Goal: Information Seeking & Learning: Learn about a topic

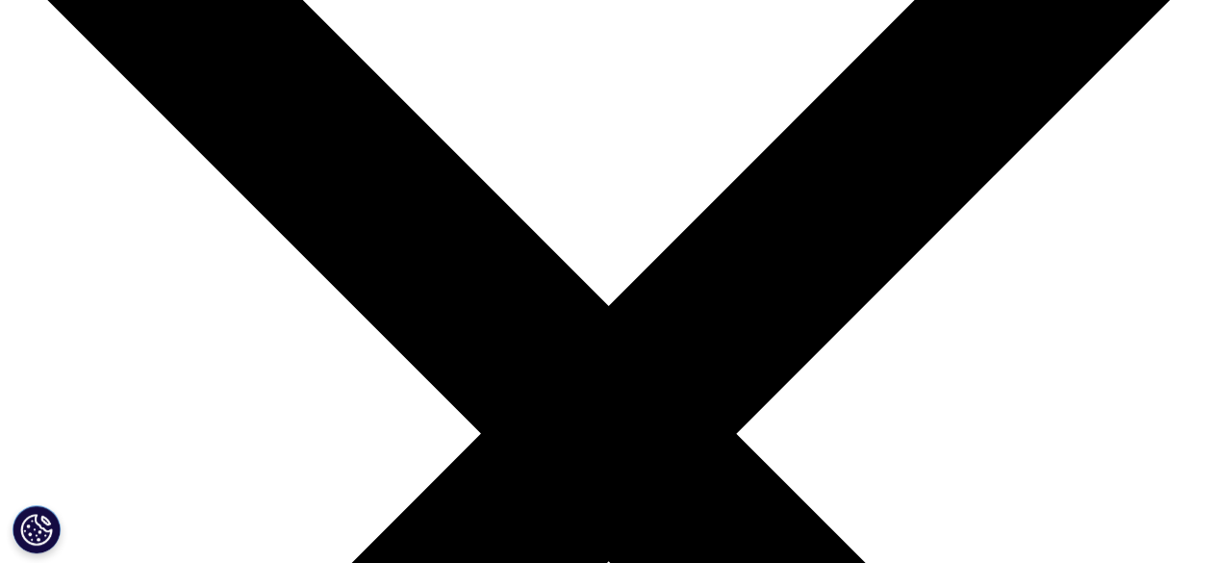
scroll to position [201, 0]
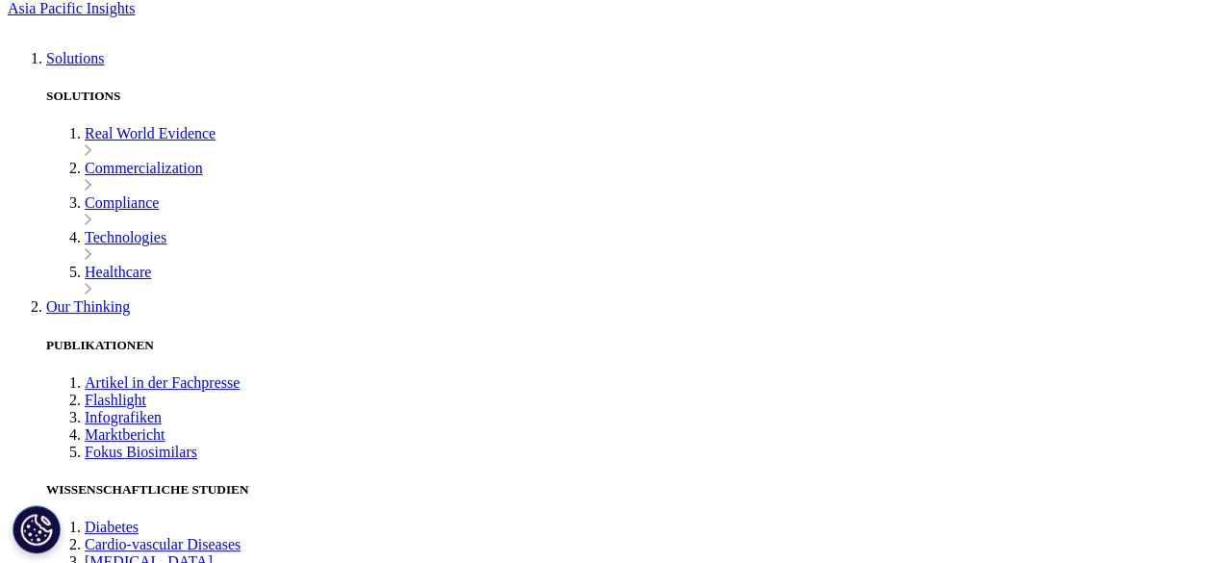
scroll to position [322, 0]
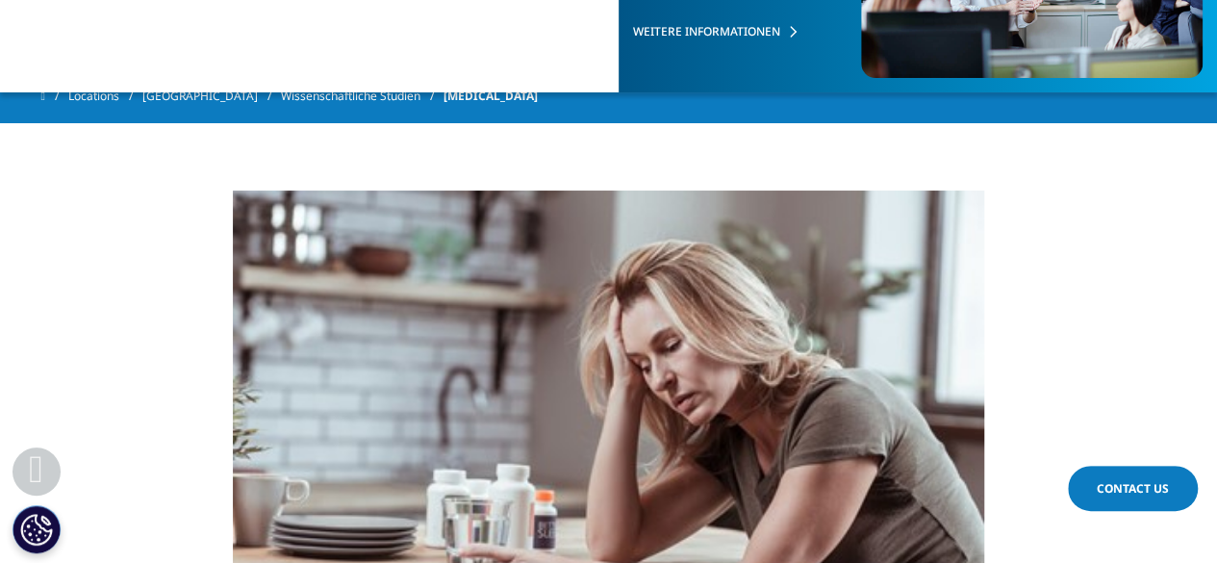
click at [185, 102] on link "[GEOGRAPHIC_DATA]" at bounding box center [211, 96] width 138 height 35
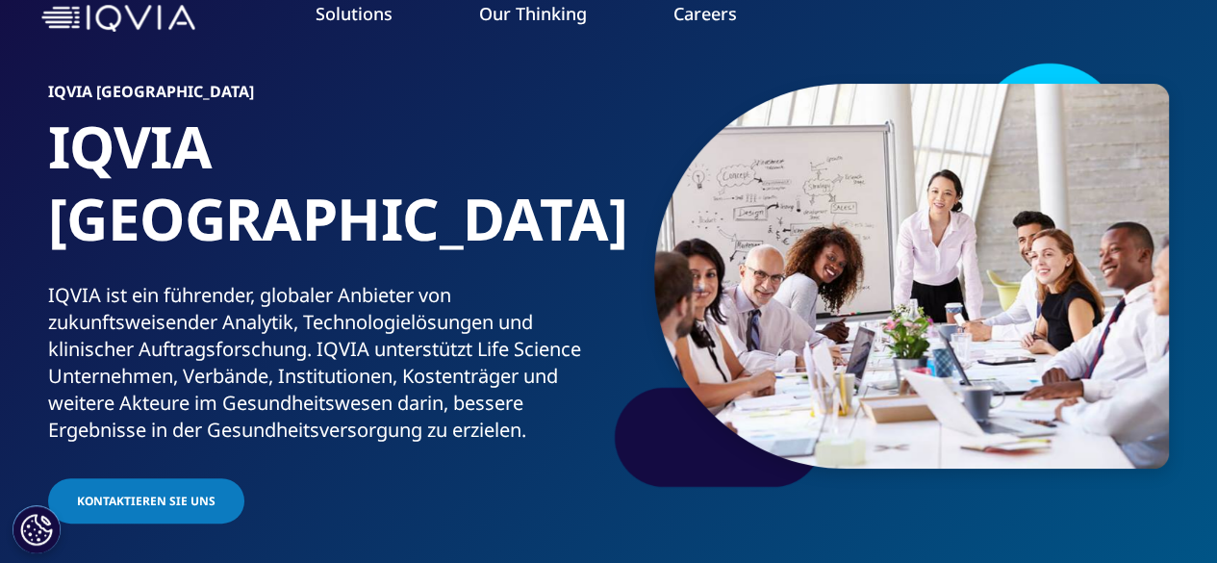
scroll to position [88, 0]
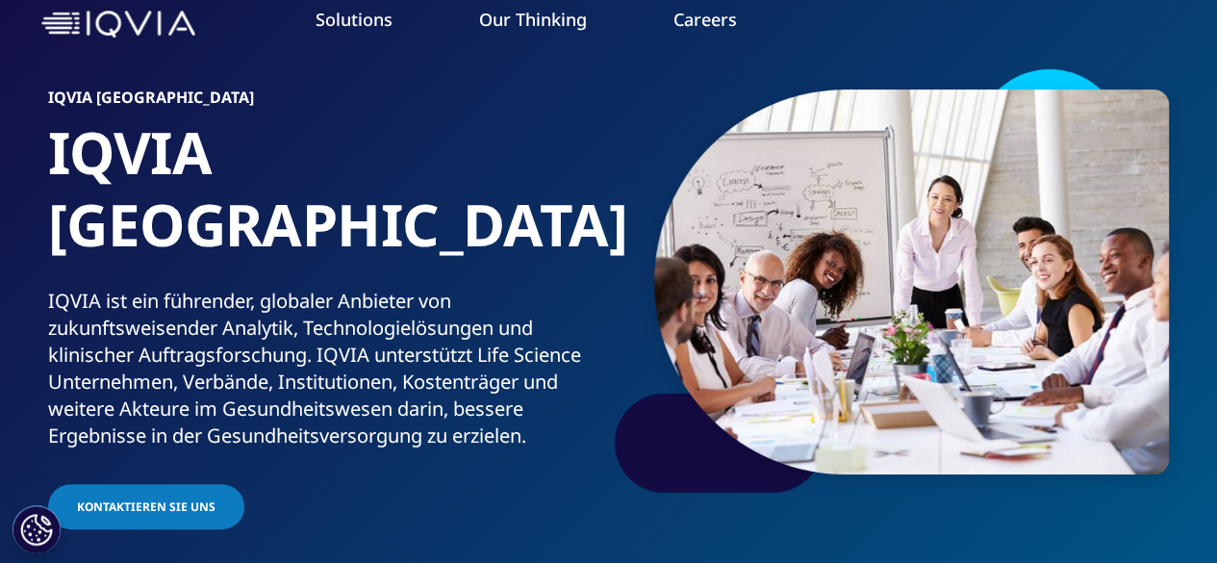
click at [89, 265] on link "Marktbericht" at bounding box center [151, 270] width 264 height 21
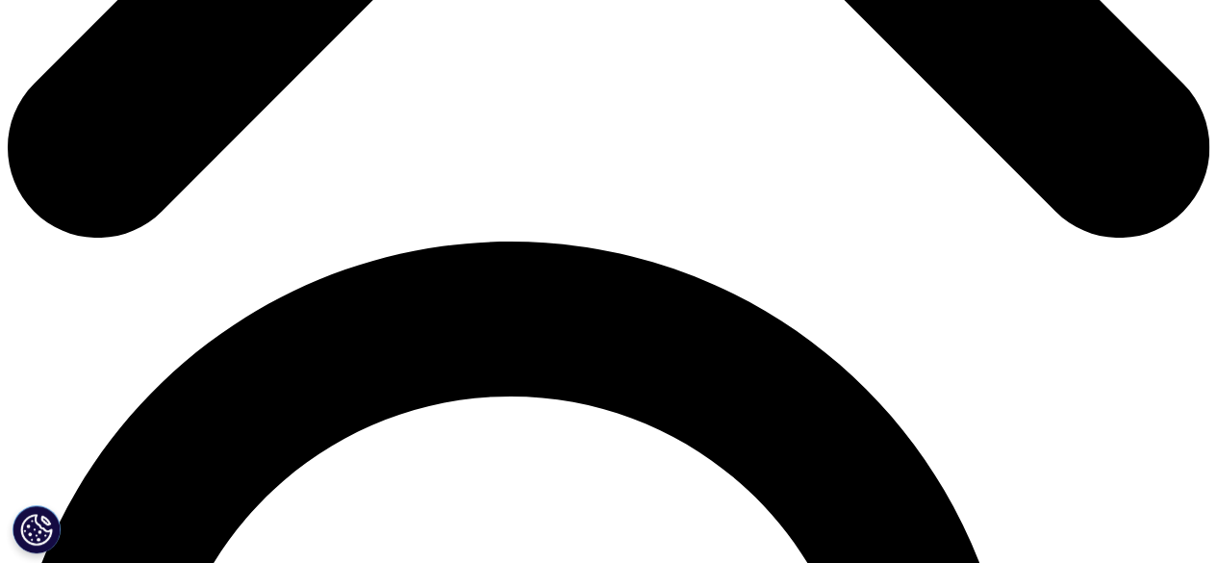
scroll to position [991, 0]
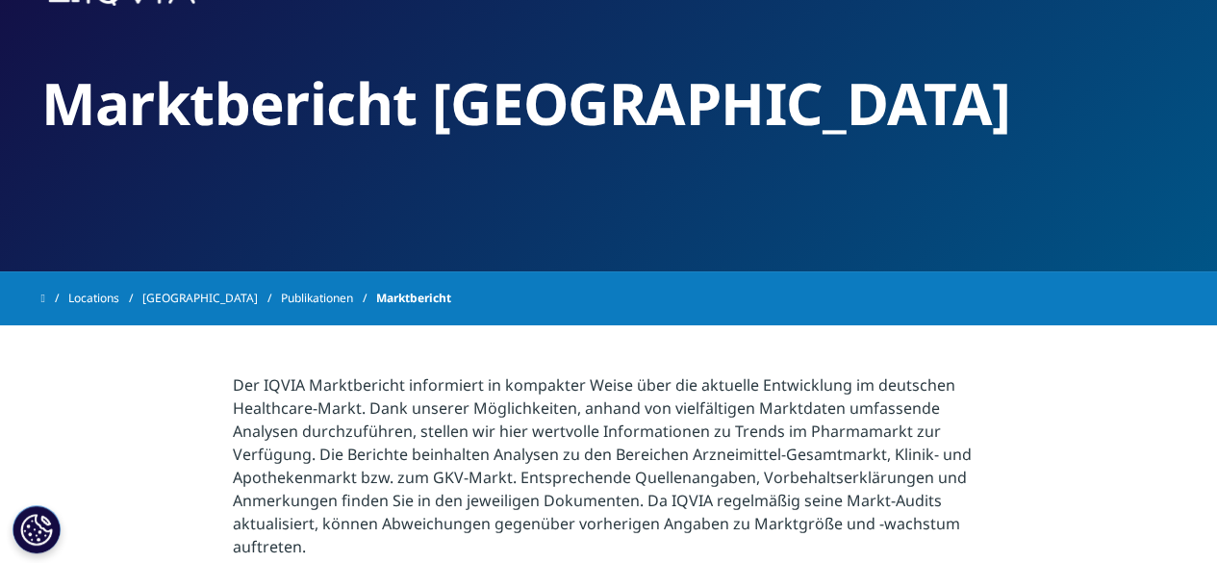
scroll to position [121, 0]
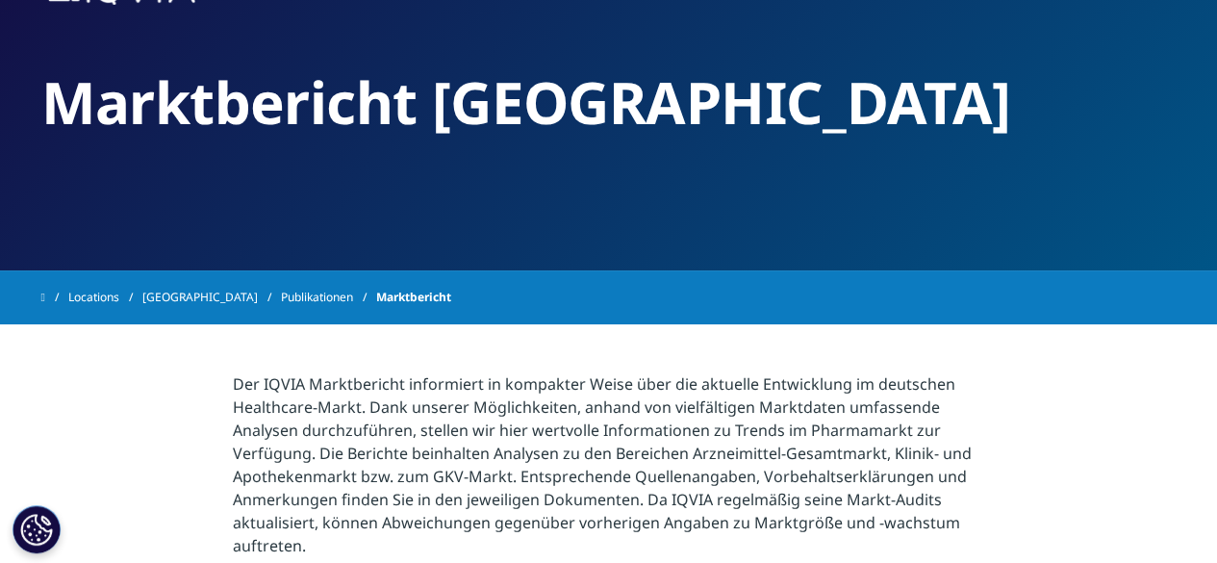
click at [95, 305] on link "Locations" at bounding box center [105, 297] width 74 height 35
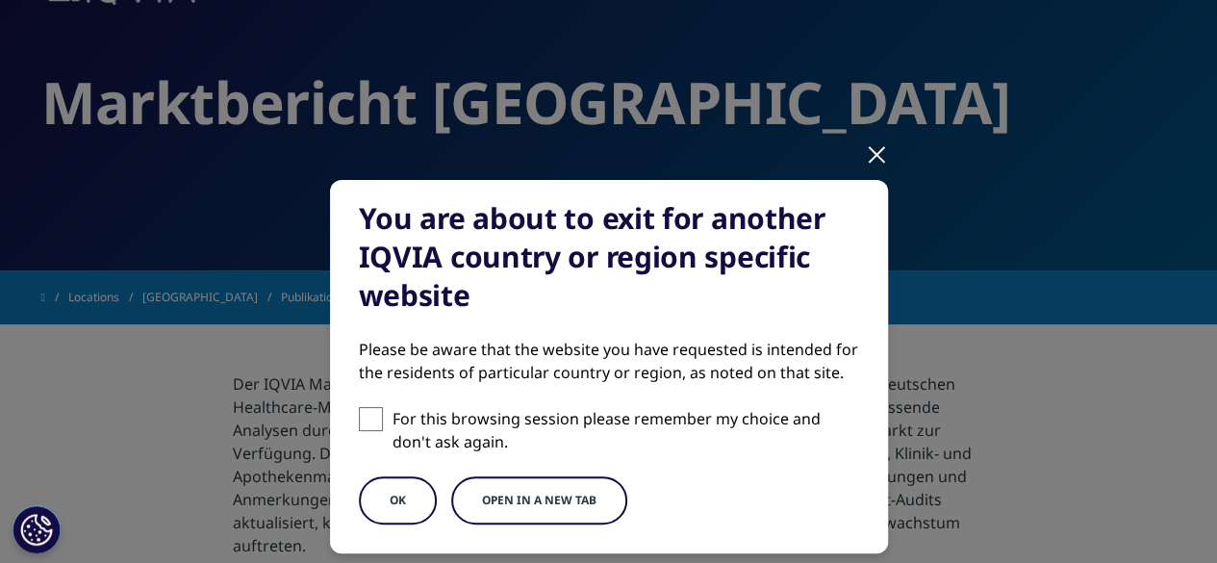
click at [870, 159] on div at bounding box center [877, 153] width 22 height 53
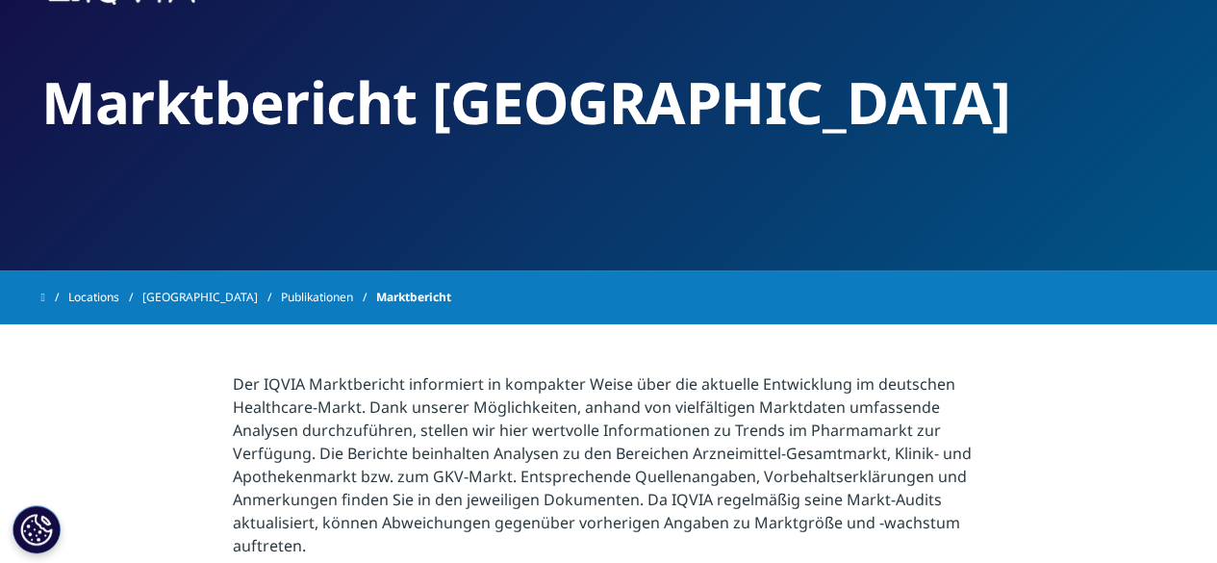
click at [197, 295] on link "[GEOGRAPHIC_DATA]" at bounding box center [211, 297] width 138 height 35
